Goal: Find specific page/section: Find specific page/section

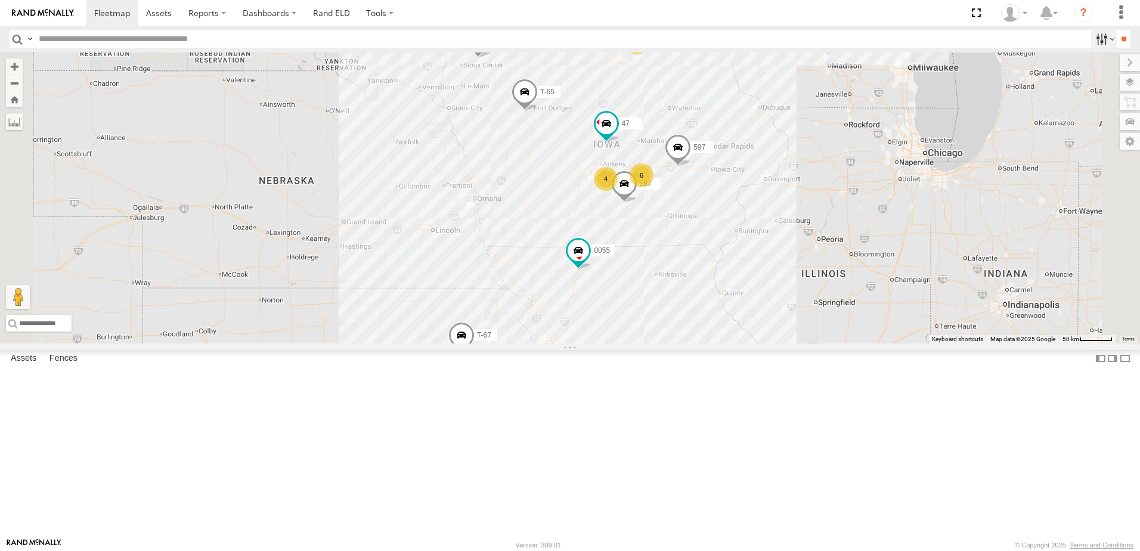
click at [1093, 36] on label at bounding box center [1105, 38] width 26 height 17
click at [0, 0] on span "Tractor" at bounding box center [0, 0] width 0 height 0
click at [1099, 37] on label at bounding box center [1105, 38] width 26 height 17
click at [1097, 42] on label at bounding box center [1105, 38] width 26 height 17
click at [1118, 36] on input "**" at bounding box center [1124, 38] width 14 height 17
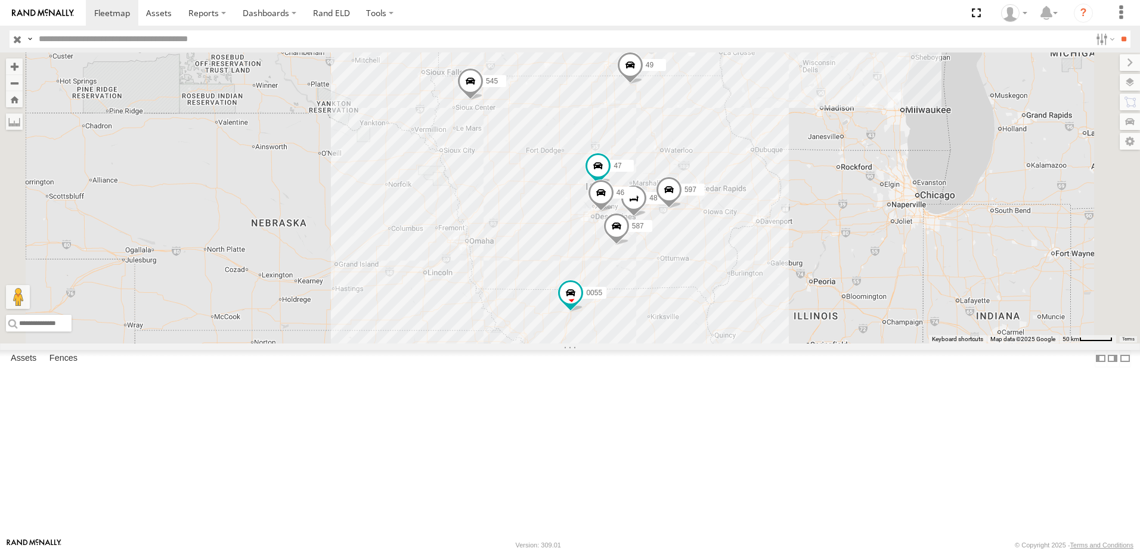
click at [0, 0] on div "597" at bounding box center [0, 0] width 0 height 0
